Goal: Information Seeking & Learning: Learn about a topic

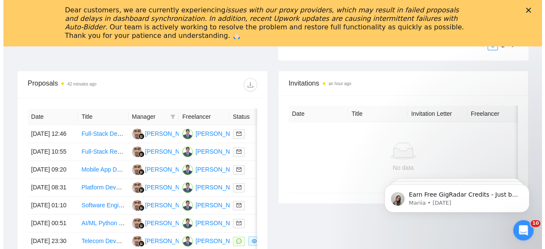
scroll to position [343, 0]
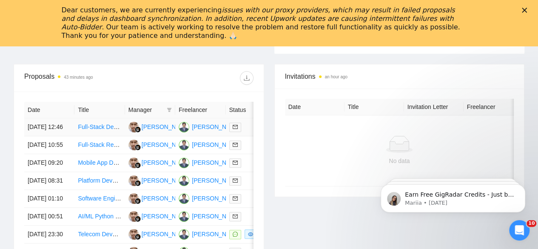
click at [47, 118] on td "[DATE] 12:46" at bounding box center [49, 127] width 50 height 18
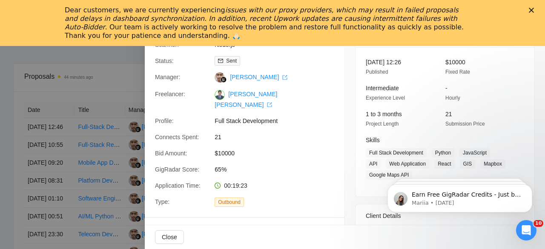
scroll to position [0, 0]
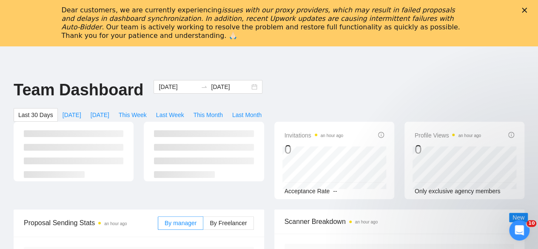
click at [527, 9] on polygon "Close" at bounding box center [524, 10] width 5 height 5
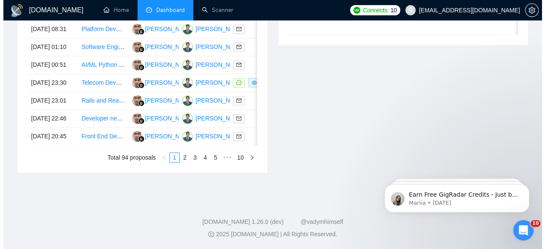
scroll to position [470, 0]
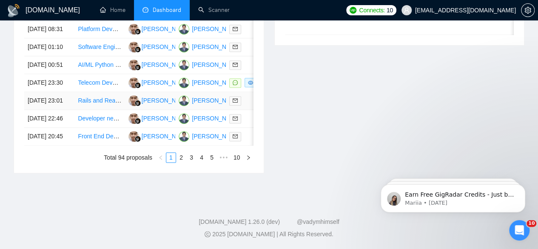
click at [105, 104] on link "Rails and React Web Application Troubleshooting" at bounding box center [143, 100] width 130 height 7
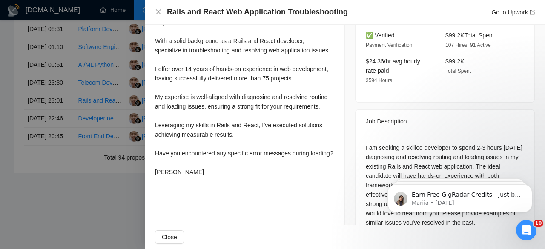
scroll to position [277, 0]
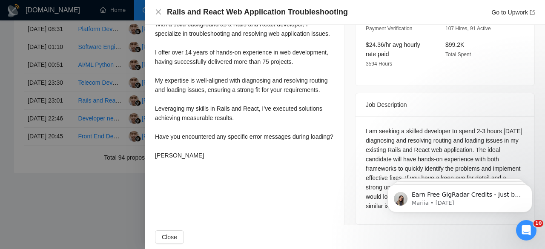
drag, startPoint x: 544, startPoint y: 55, endPoint x: 161, endPoint y: 11, distance: 386.0
click at [389, 140] on div "I am seeking a skilled developer to spend 2-3 hours [DATE] diagnosing and resol…" at bounding box center [445, 168] width 158 height 84
copy div "Rails"
click at [105, 57] on div at bounding box center [272, 124] width 545 height 249
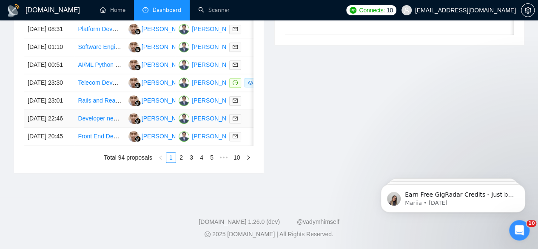
click at [86, 122] on link "Developer needed for creating Android & iOS Mobile App that uses AI to change p…" at bounding box center [193, 118] width 231 height 7
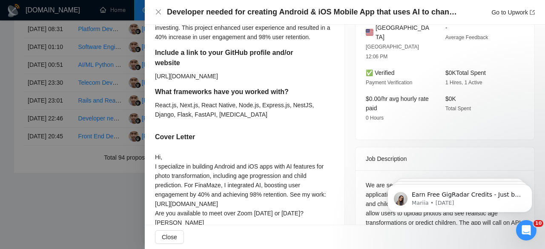
click at [72, 150] on div at bounding box center [272, 124] width 545 height 249
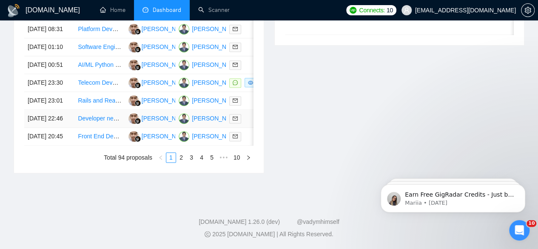
click at [65, 128] on td "[DATE] 22:46" at bounding box center [49, 119] width 50 height 18
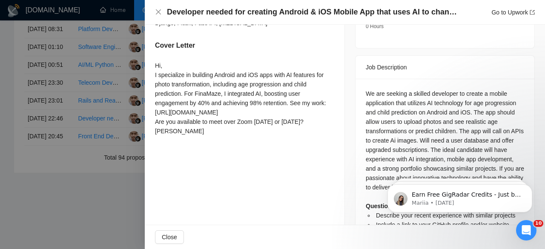
scroll to position [399, 0]
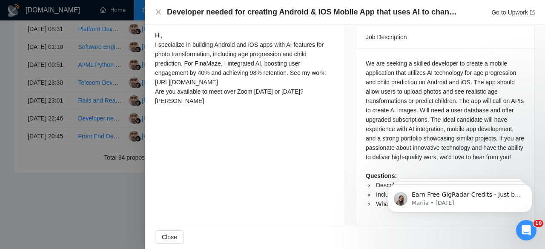
drag, startPoint x: 541, startPoint y: 125, endPoint x: 166, endPoint y: 29, distance: 387.4
click at [55, 181] on div at bounding box center [272, 124] width 545 height 249
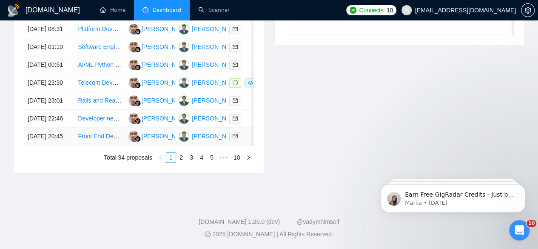
click at [53, 146] on td "[DATE] 20:45" at bounding box center [49, 137] width 50 height 18
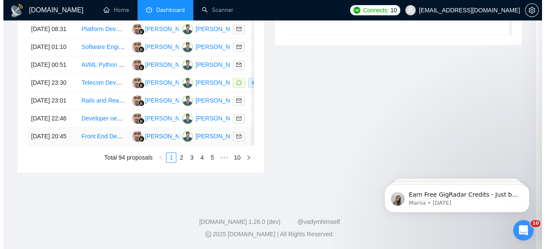
scroll to position [277, 0]
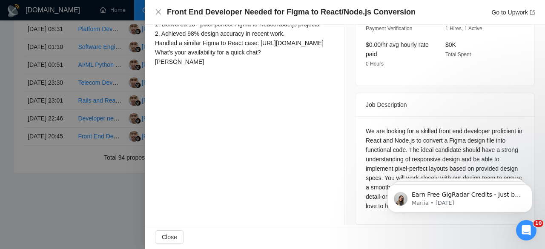
click at [54, 209] on div at bounding box center [272, 124] width 545 height 249
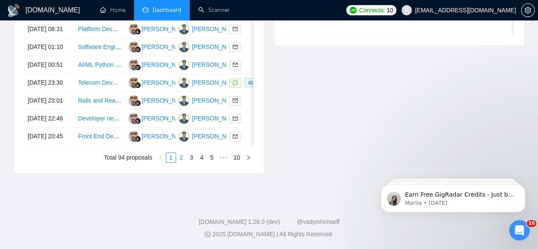
click at [182, 162] on link "2" at bounding box center [181, 157] width 9 height 9
click at [51, 110] on td "[DATE] 22:26" at bounding box center [49, 101] width 50 height 18
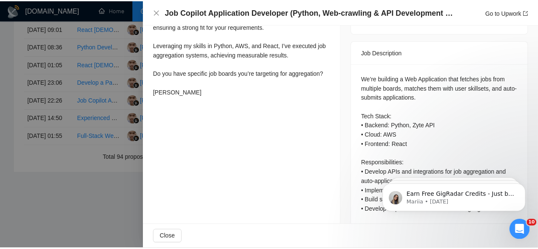
scroll to position [346, 0]
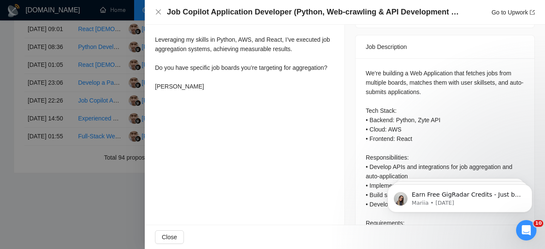
drag, startPoint x: 544, startPoint y: 147, endPoint x: 166, endPoint y: 1, distance: 405.3
click at [49, 153] on div at bounding box center [272, 124] width 545 height 249
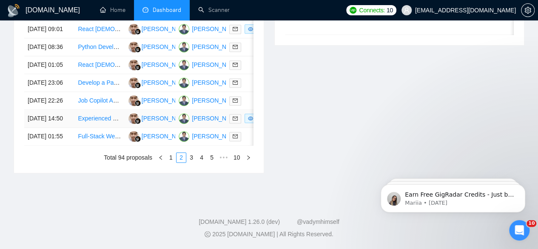
click at [46, 128] on td "[DATE] 14:50" at bounding box center [49, 119] width 50 height 18
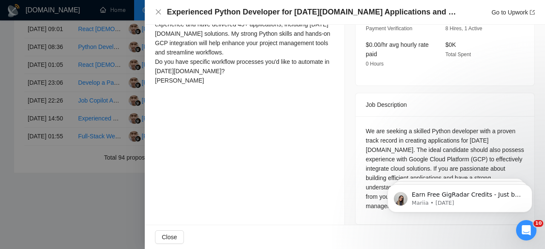
scroll to position [277, 0]
click at [113, 217] on div at bounding box center [272, 124] width 545 height 249
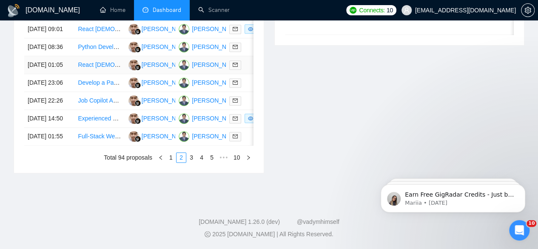
click at [51, 71] on td "[DATE] 01:05" at bounding box center [49, 65] width 50 height 18
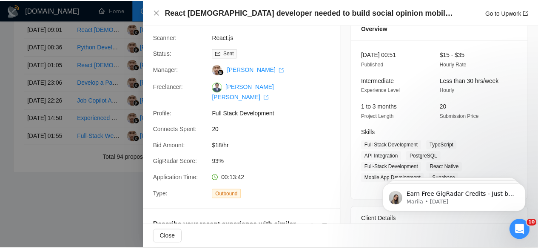
scroll to position [0, 0]
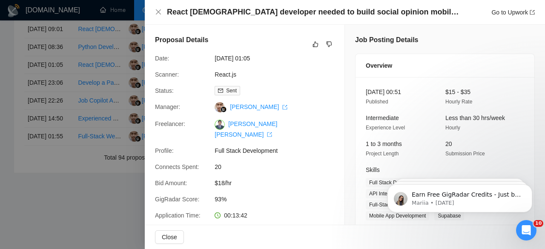
click at [76, 215] on div at bounding box center [272, 124] width 545 height 249
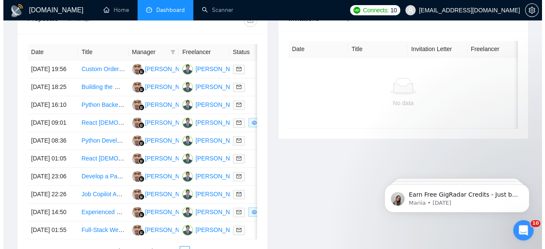
scroll to position [326, 0]
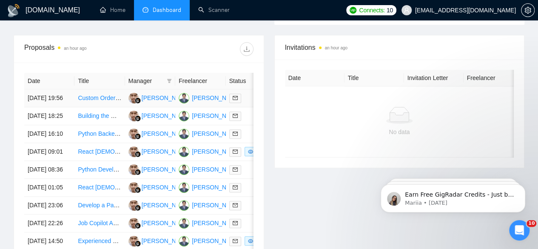
click at [42, 89] on td "[DATE] 19:56" at bounding box center [49, 98] width 50 height 18
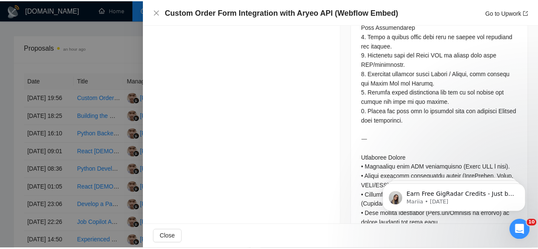
scroll to position [588, 0]
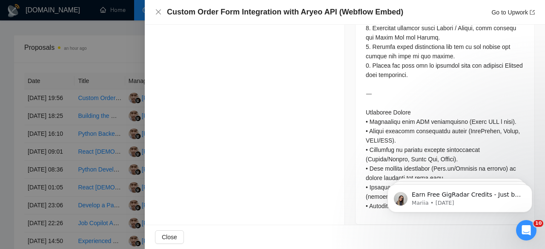
drag, startPoint x: 544, startPoint y: 59, endPoint x: 163, endPoint y: 31, distance: 382.3
click at [98, 39] on div at bounding box center [272, 124] width 545 height 249
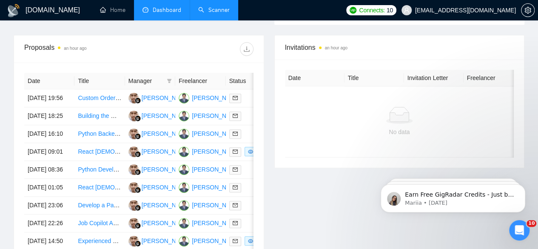
click at [214, 14] on link "Scanner" at bounding box center [213, 9] width 31 height 7
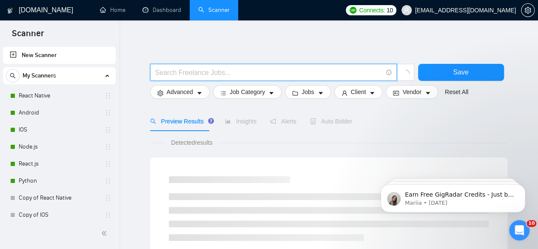
click at [231, 71] on input "text" at bounding box center [268, 72] width 227 height 11
type input "booking portal"
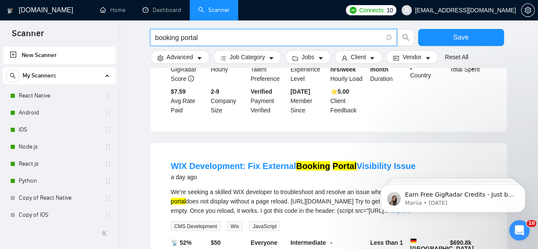
scroll to position [797, 0]
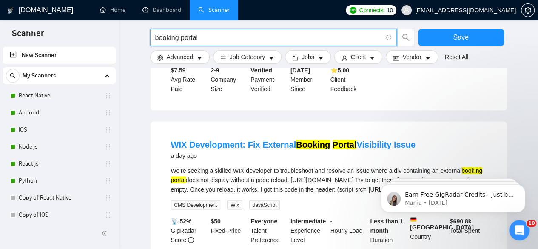
drag, startPoint x: 544, startPoint y: 46, endPoint x: 165, endPoint y: 40, distance: 378.8
click at [533, 207] on body "Earn Free GigRadar Credits - Just by Sharing Your Story! 💬 Want more credits fo…" at bounding box center [453, 196] width 163 height 53
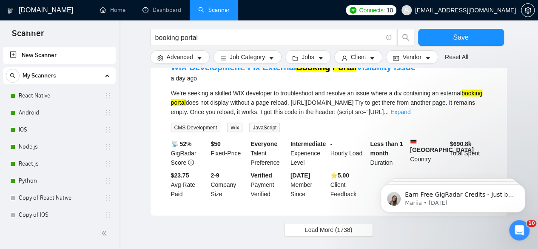
scroll to position [912, 0]
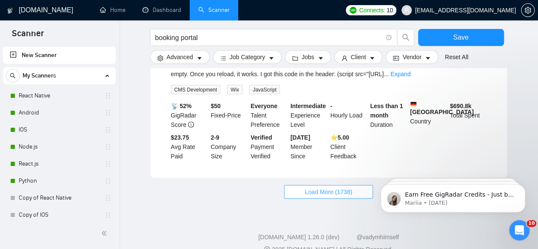
click at [319, 187] on span "Load More (1738)" at bounding box center [328, 191] width 47 height 9
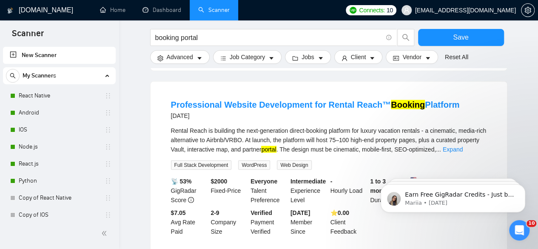
scroll to position [1032, 0]
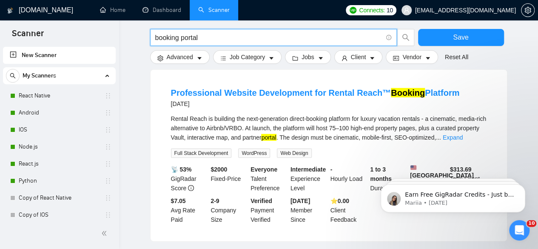
click at [236, 33] on input "booking portal" at bounding box center [268, 37] width 227 height 11
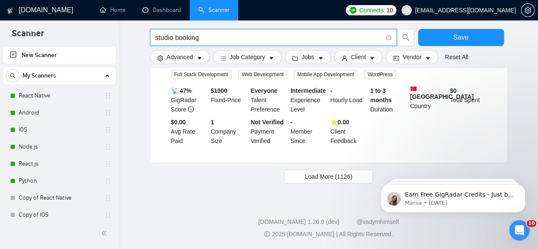
scroll to position [930, 0]
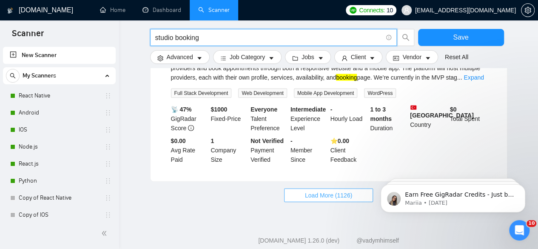
click at [325, 191] on span "Load More (1126)" at bounding box center [328, 195] width 47 height 9
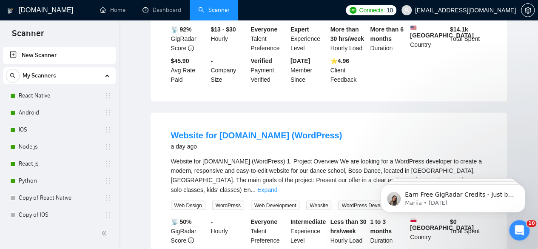
scroll to position [0, 0]
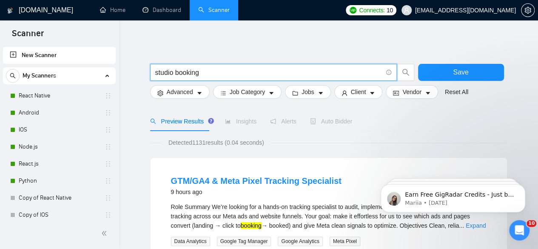
click at [225, 68] on input "studio booking" at bounding box center [268, 72] width 227 height 11
type input "Music studio booking"
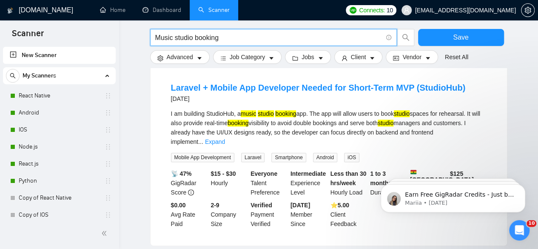
scroll to position [289, 0]
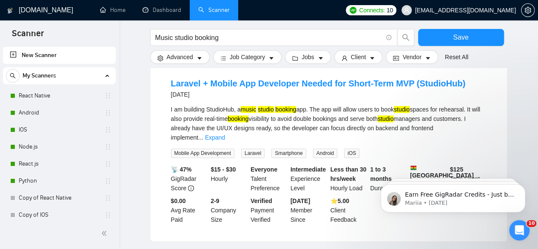
click at [359, 97] on div "Laravel + Mobile App Developer Needed for Short-Term MVP (StudioHub) [DATE]" at bounding box center [329, 89] width 316 height 25
click at [344, 81] on link "Laravel + Mobile App Developer Needed for Short-Term MVP (StudioHub)" at bounding box center [318, 83] width 295 height 9
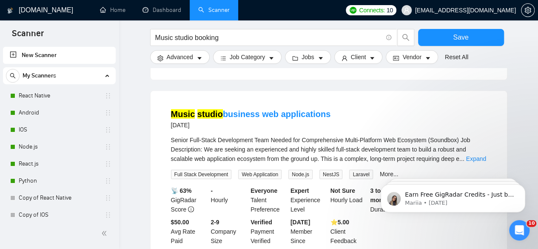
scroll to position [855, 0]
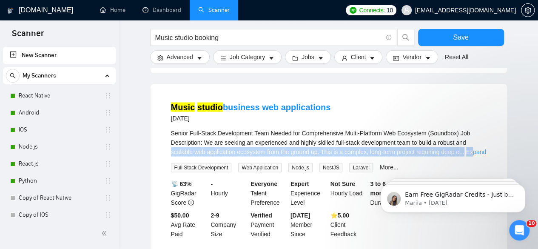
click at [472, 129] on div "Senior Full-Stack Development Team Needed for Comprehensive Multi-Platform Web …" at bounding box center [329, 143] width 316 height 28
click at [472, 149] on link "Expand" at bounding box center [476, 152] width 20 height 7
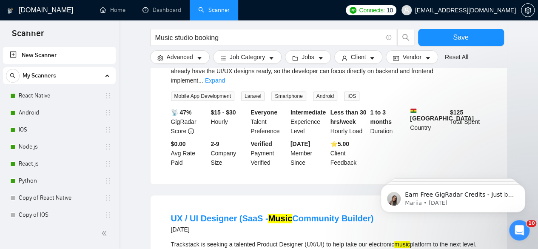
scroll to position [0, 0]
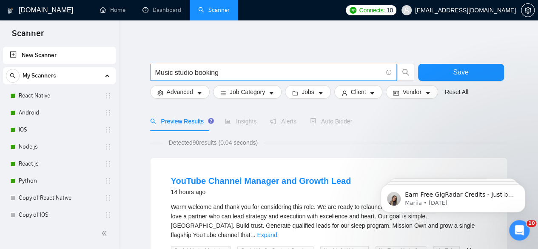
click at [252, 71] on input "Music studio booking" at bounding box center [268, 72] width 227 height 11
